Goal: Task Accomplishment & Management: Use online tool/utility

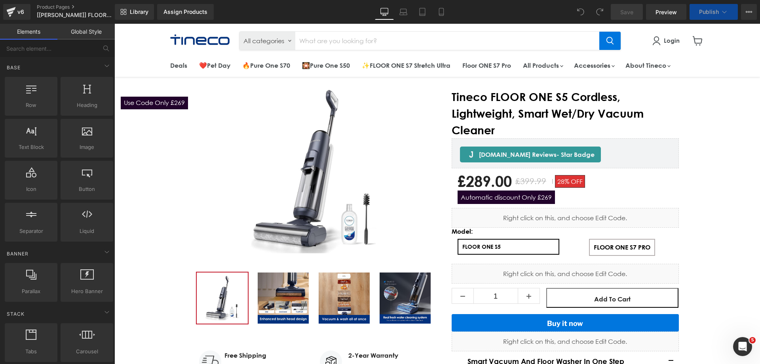
click at [488, 201] on span "Automatic discount Only £269" at bounding box center [506, 196] width 97 height 13
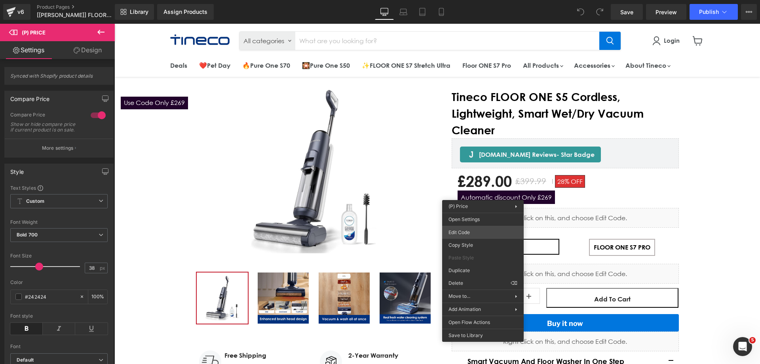
click at [477, 0] on div "You are previewing how the will restyle your page. You can not edit Elements in…" at bounding box center [380, 0] width 760 height 0
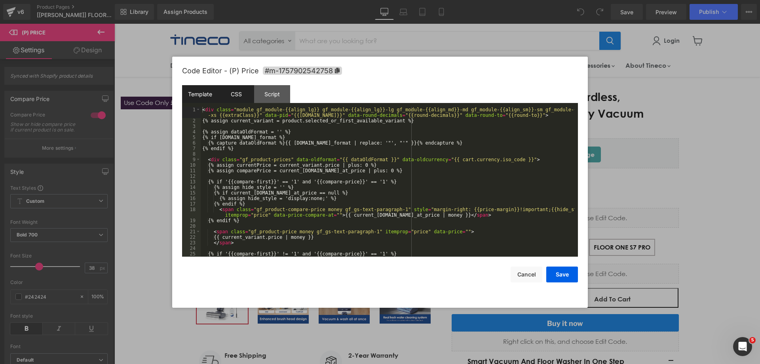
click at [239, 89] on div "CSS" at bounding box center [236, 94] width 36 height 18
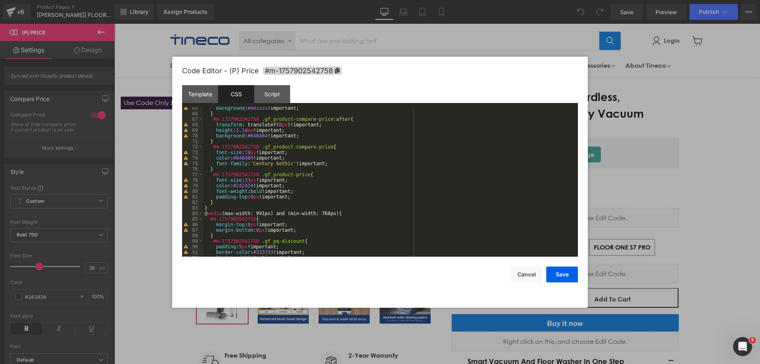
scroll to position [332, 0]
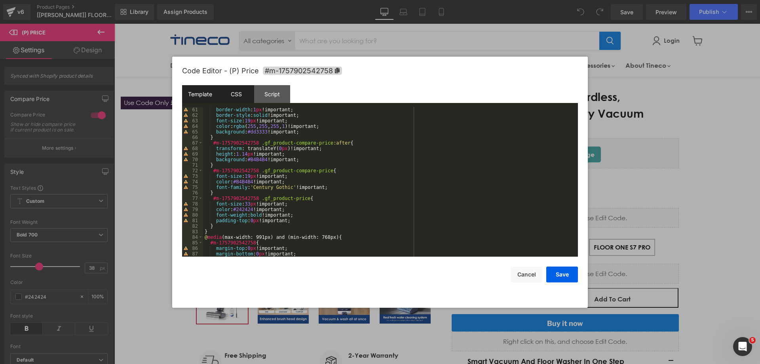
click at [210, 94] on div "Template" at bounding box center [200, 94] width 36 height 18
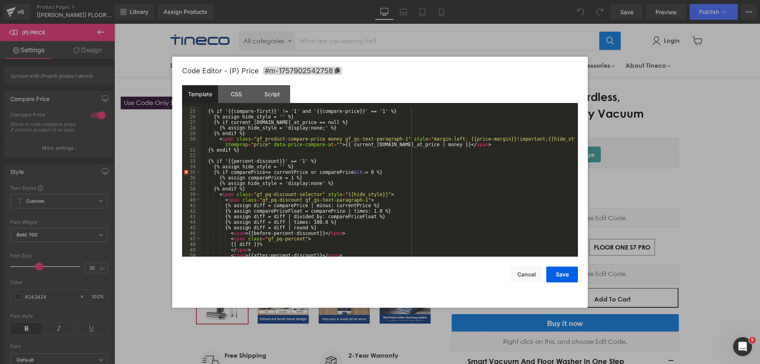
scroll to position [177, 0]
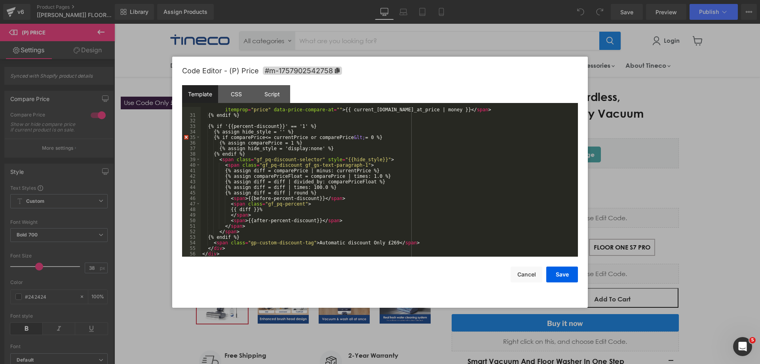
click at [243, 82] on div "Code Editor - (P) Price #m-1757902542758" at bounding box center [380, 71] width 396 height 28
click at [247, 92] on div "CSS" at bounding box center [236, 94] width 36 height 18
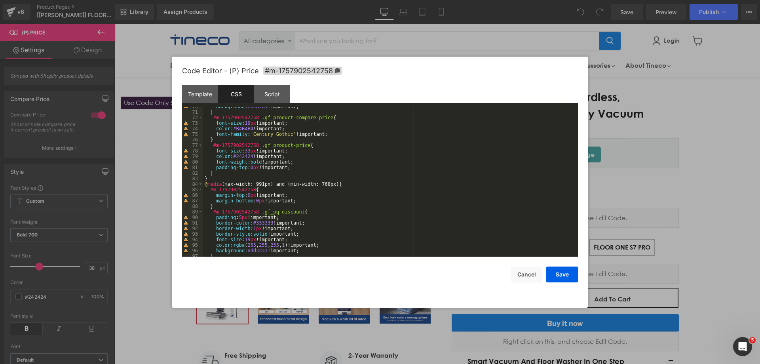
scroll to position [362, 0]
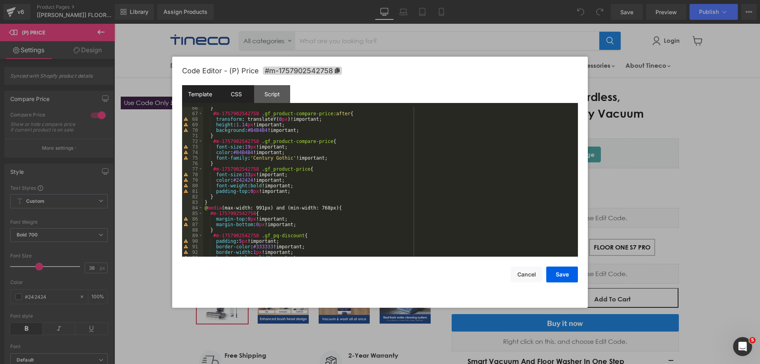
click at [205, 88] on div "Template" at bounding box center [200, 94] width 36 height 18
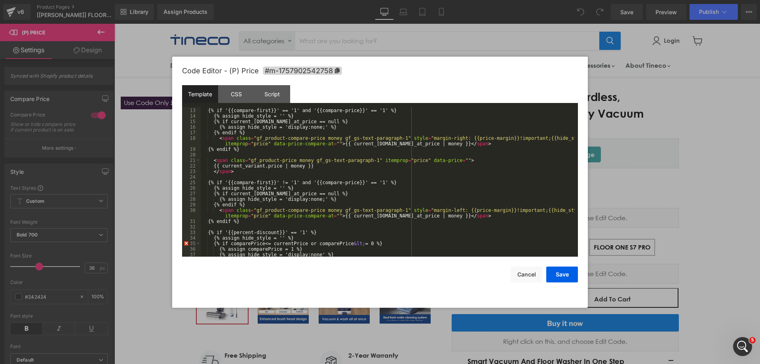
scroll to position [177, 0]
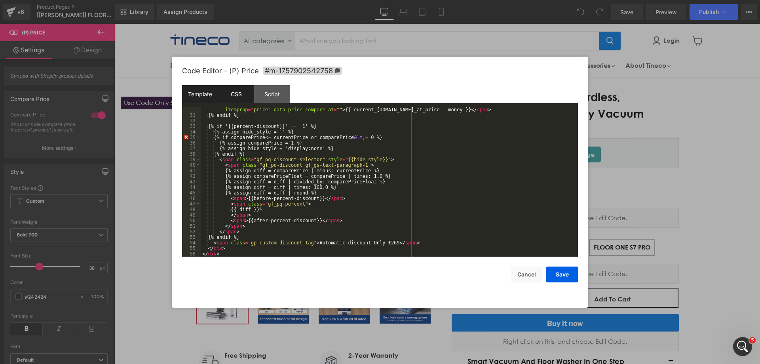
click at [241, 97] on div "CSS" at bounding box center [236, 94] width 36 height 18
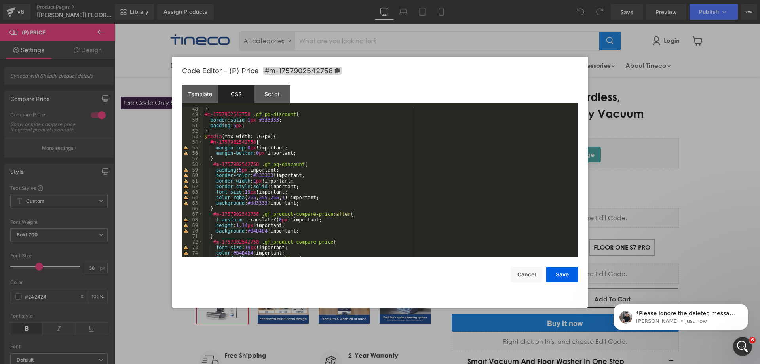
scroll to position [309, 0]
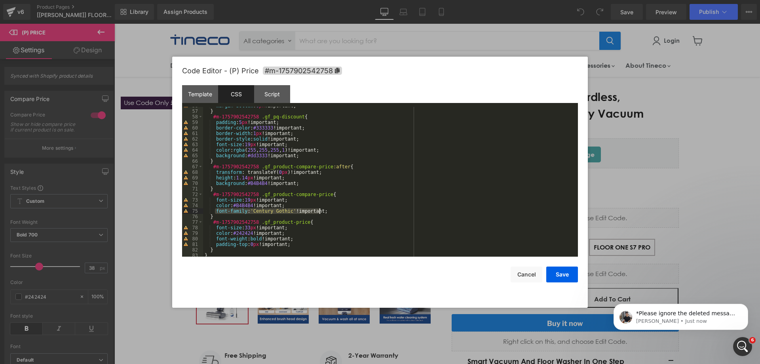
drag, startPoint x: 215, startPoint y: 211, endPoint x: 322, endPoint y: 211, distance: 106.9
click at [322, 211] on div "margin-bottom : 0 px !important; } #m-1757902542758 .gf_pq-discount { padding :…" at bounding box center [389, 183] width 372 height 161
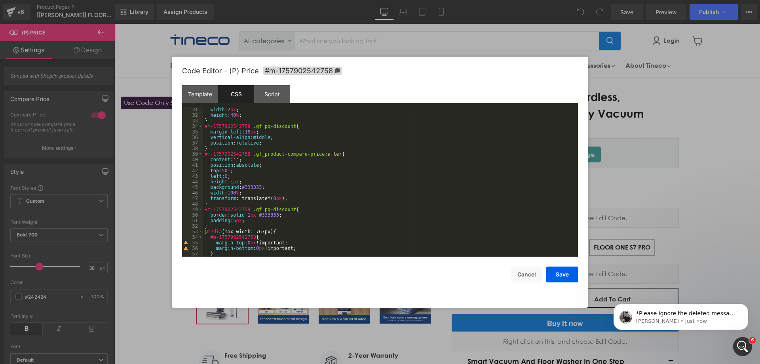
scroll to position [0, 0]
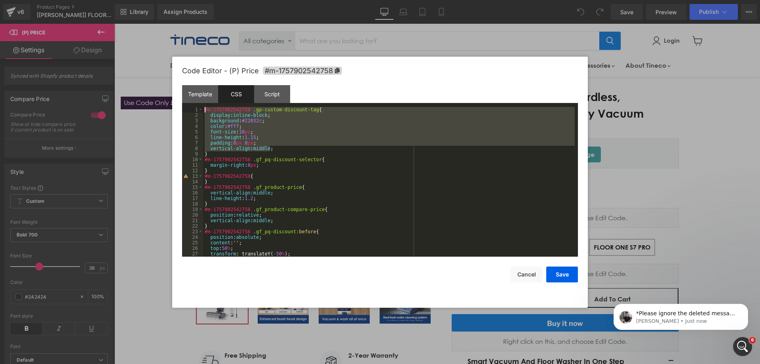
drag, startPoint x: 275, startPoint y: 149, endPoint x: 198, endPoint y: 108, distance: 87.8
click at [198, 108] on pre "1 2 3 4 5 6 7 8 9 10 11 12 13 14 15 16 17 18 19 20 21 22 23 24 25 26 27 28 #m-1…" at bounding box center [380, 182] width 396 height 150
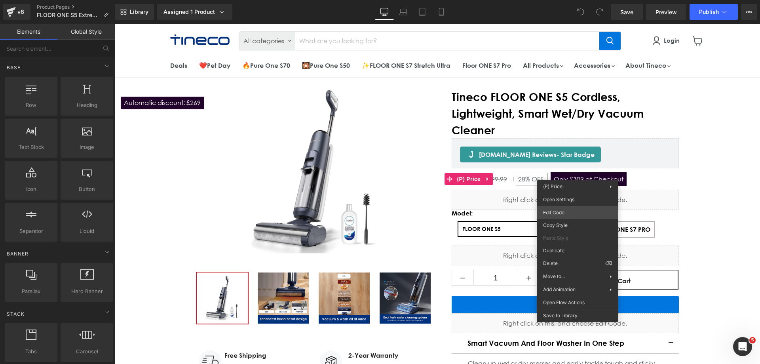
click at [570, 0] on div "You are previewing how the will restyle your page. You can not edit Elements in…" at bounding box center [380, 0] width 760 height 0
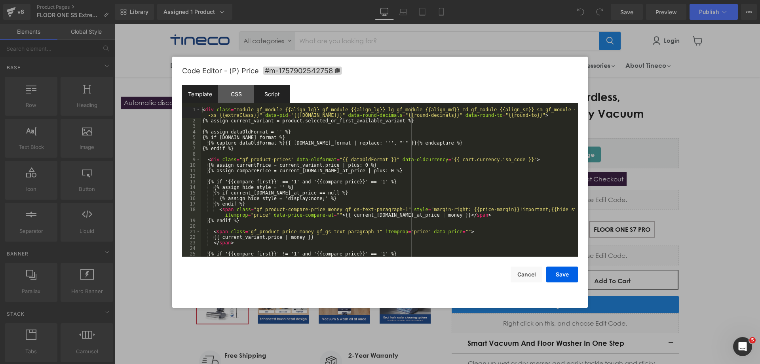
click at [260, 101] on div "Script" at bounding box center [272, 94] width 36 height 18
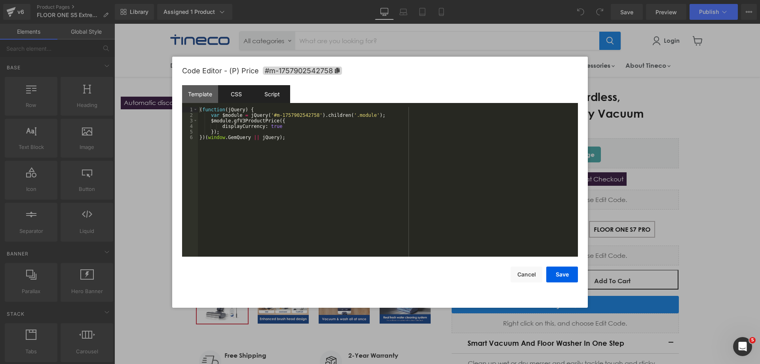
click at [244, 95] on div "CSS" at bounding box center [236, 94] width 36 height 18
